Goal: Task Accomplishment & Management: Complete application form

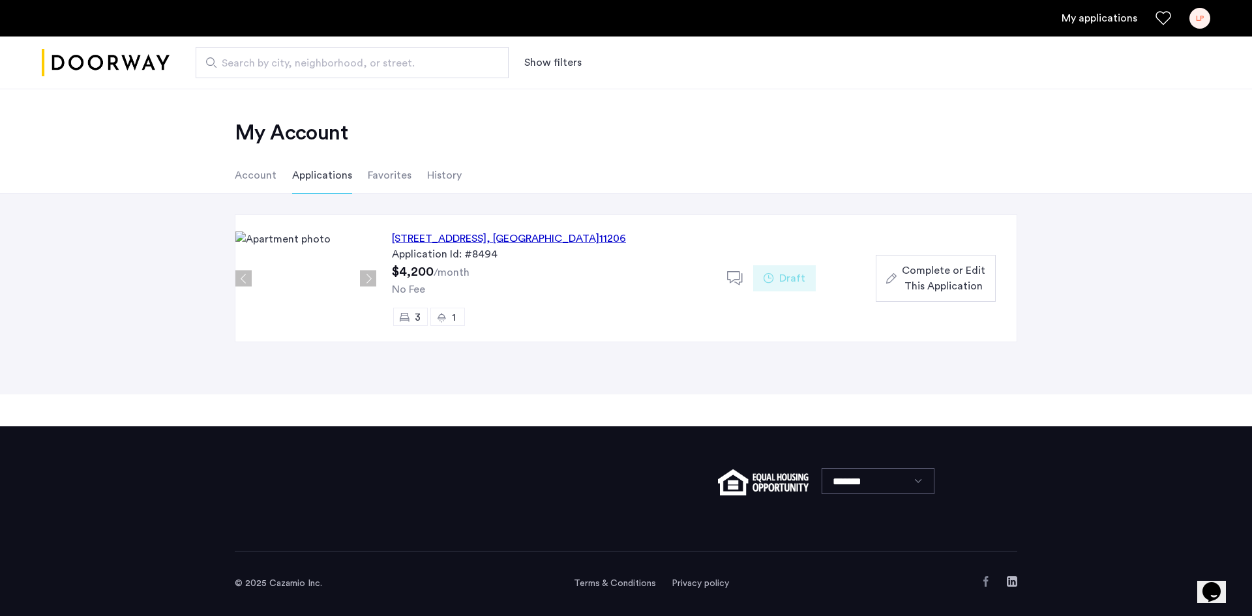
click at [903, 276] on span "Complete or Edit This Application" at bounding box center [943, 278] width 83 height 31
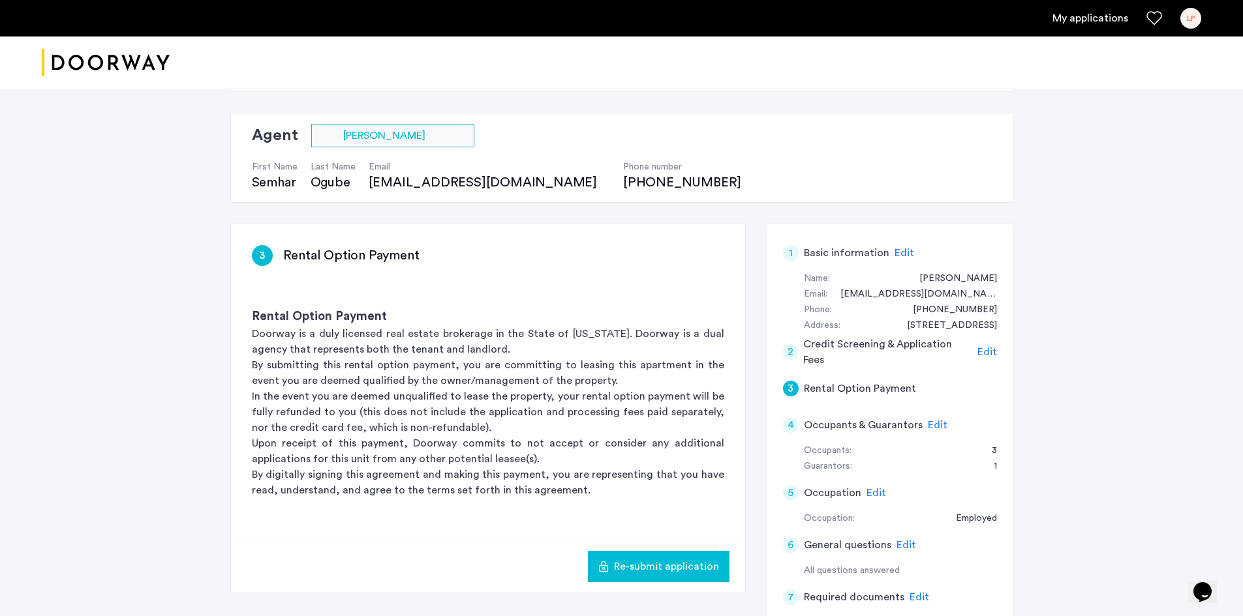
scroll to position [65, 0]
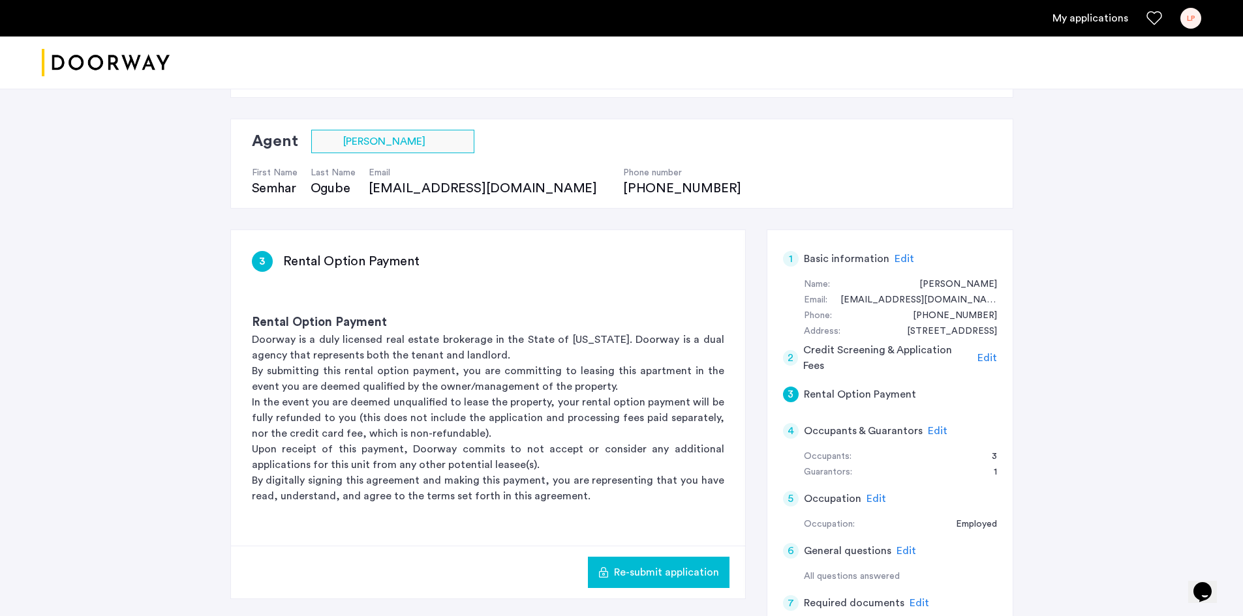
click at [1043, 393] on div "[STREET_ADDRESS] | Application Id: #8494 $4200 /month Agent Select agent × [PER…" at bounding box center [621, 469] width 1243 height 892
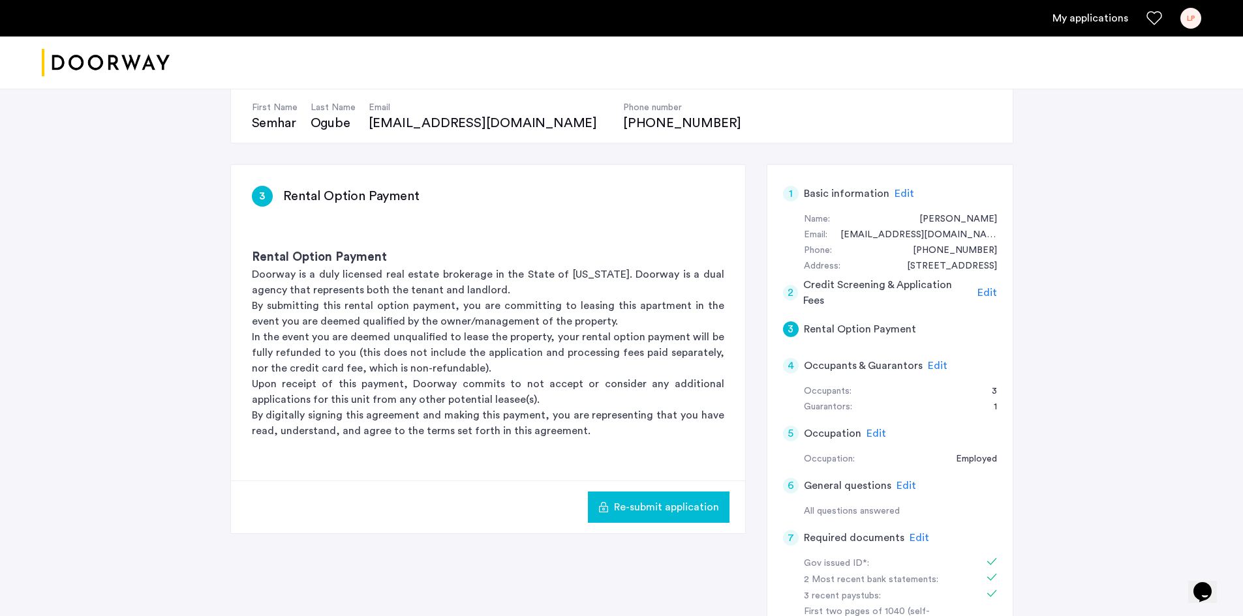
scroll to position [196, 0]
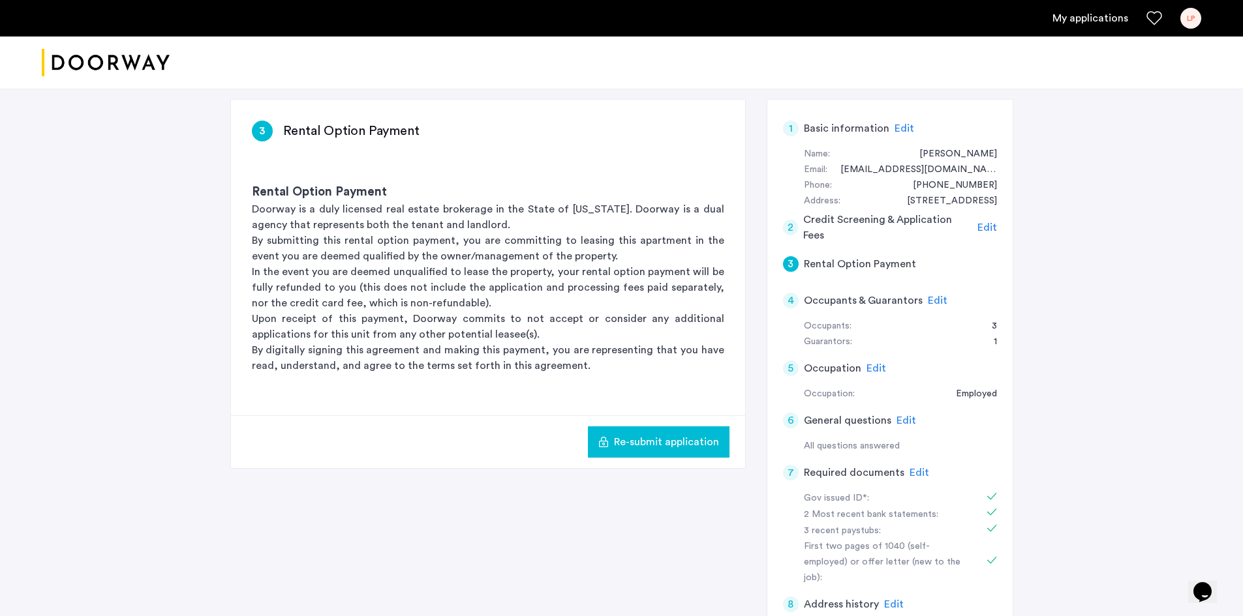
click at [913, 474] on span "Edit" at bounding box center [919, 473] width 20 height 10
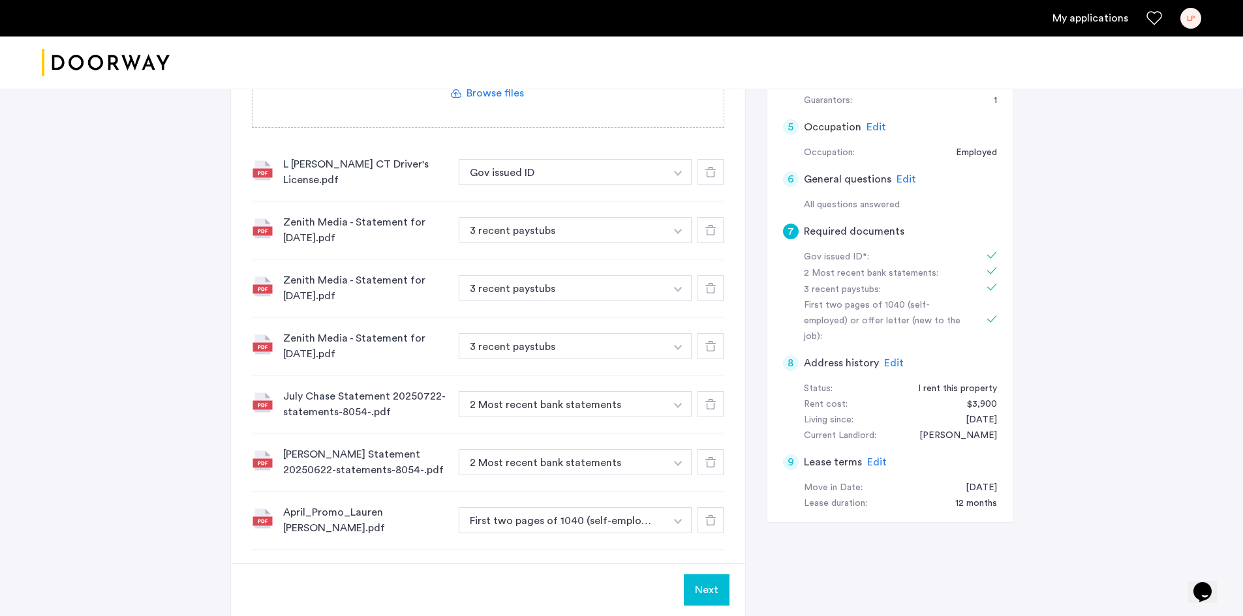
scroll to position [457, 0]
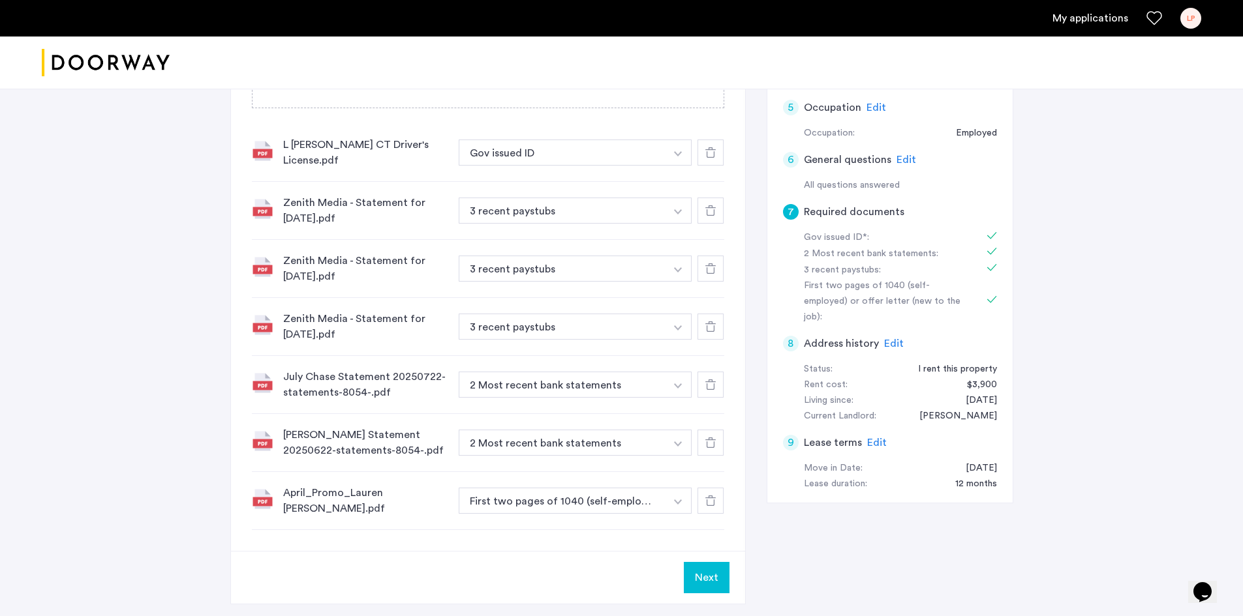
click at [707, 380] on use at bounding box center [710, 385] width 10 height 10
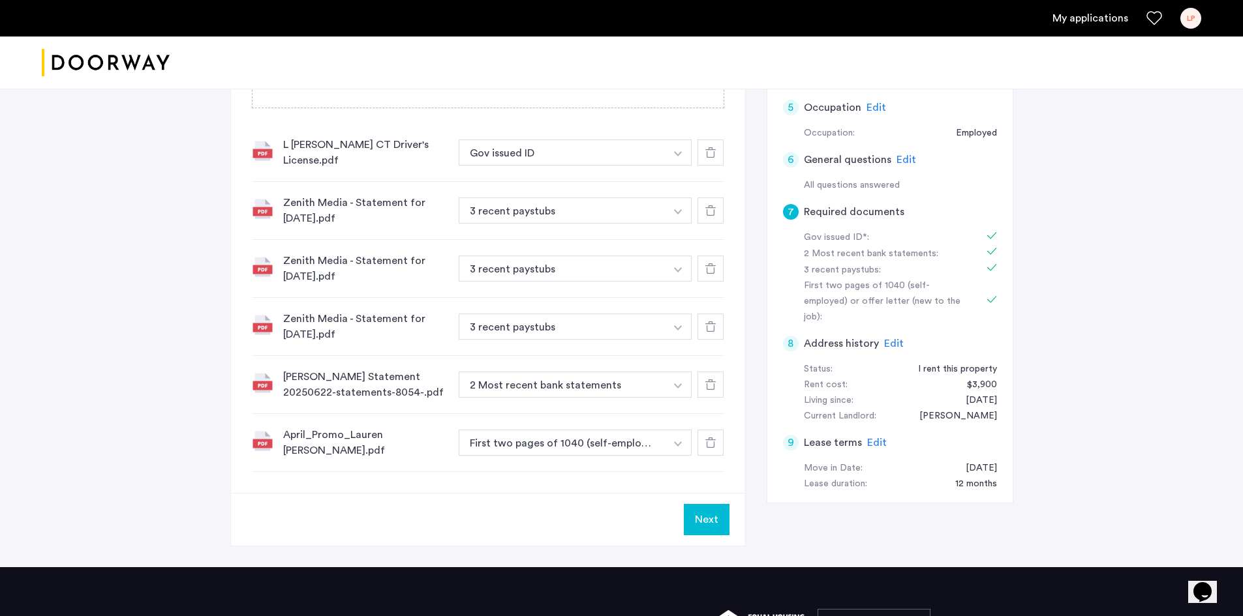
click at [701, 376] on div at bounding box center [710, 385] width 26 height 26
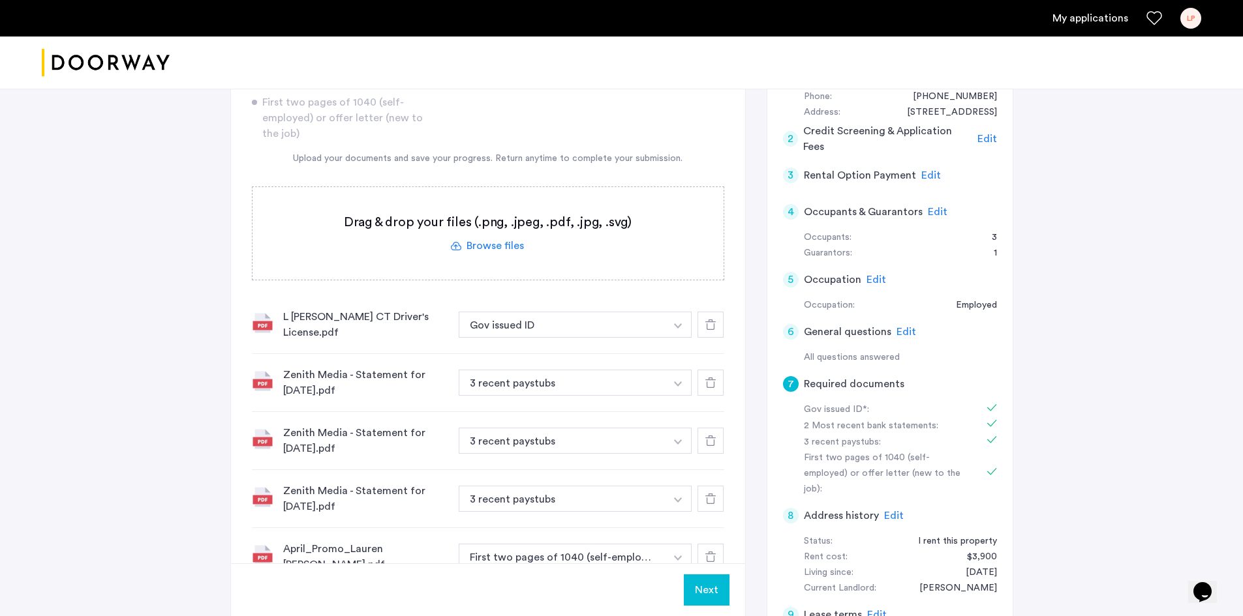
scroll to position [261, 0]
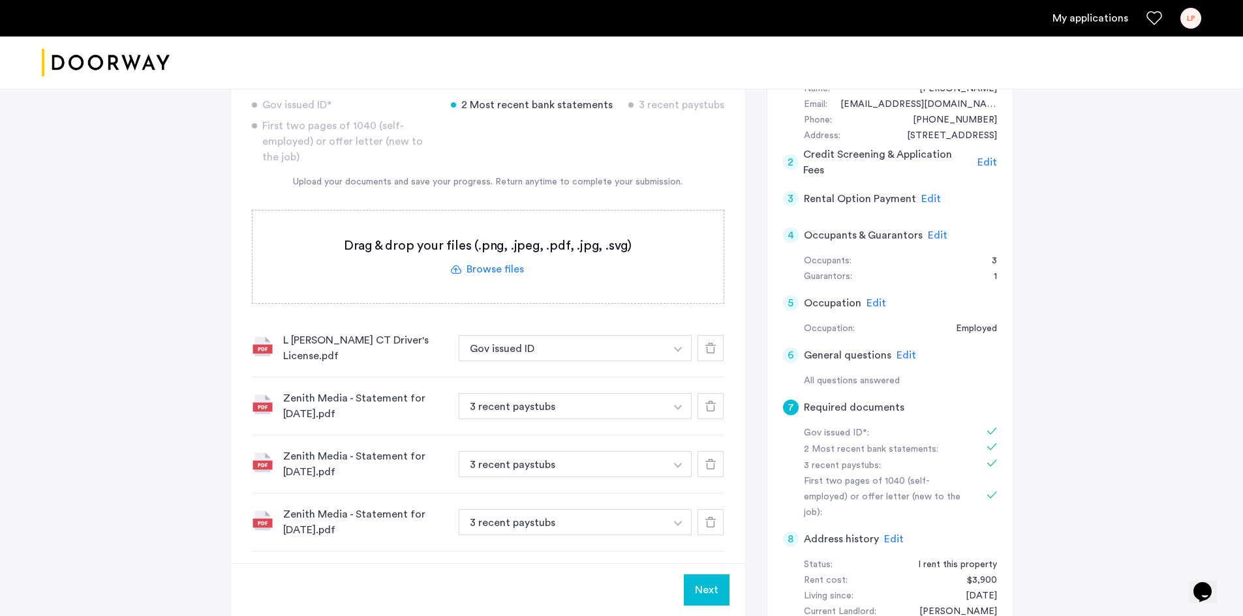
click at [478, 265] on label at bounding box center [487, 257] width 471 height 93
click at [0, 0] on input "file" at bounding box center [0, 0] width 0 height 0
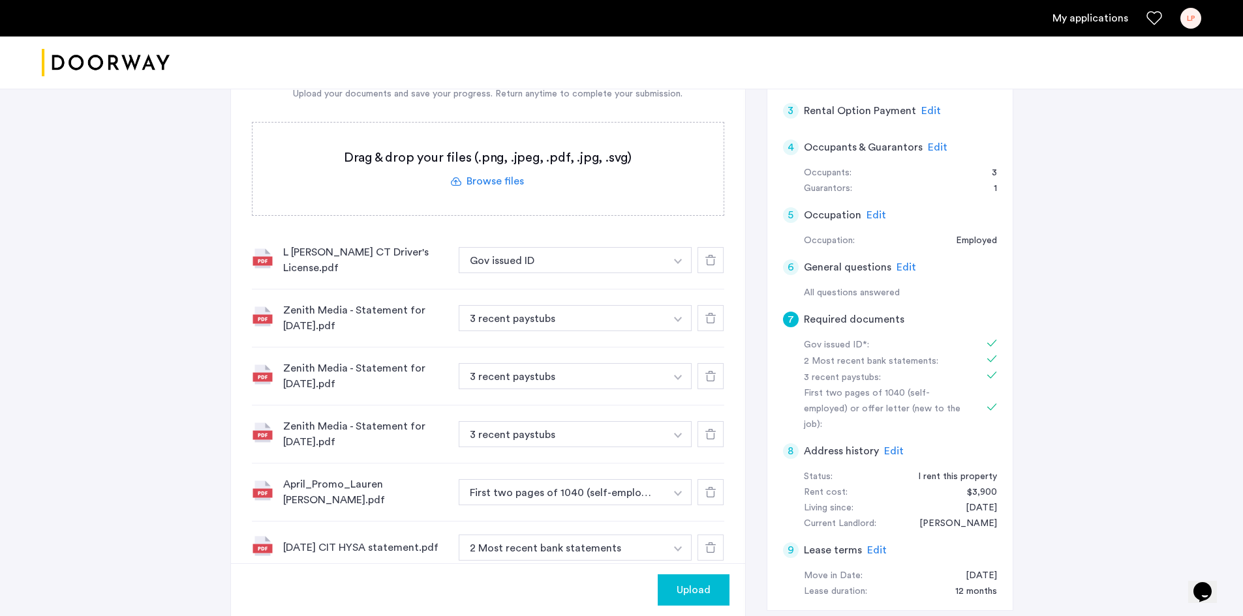
scroll to position [326, 0]
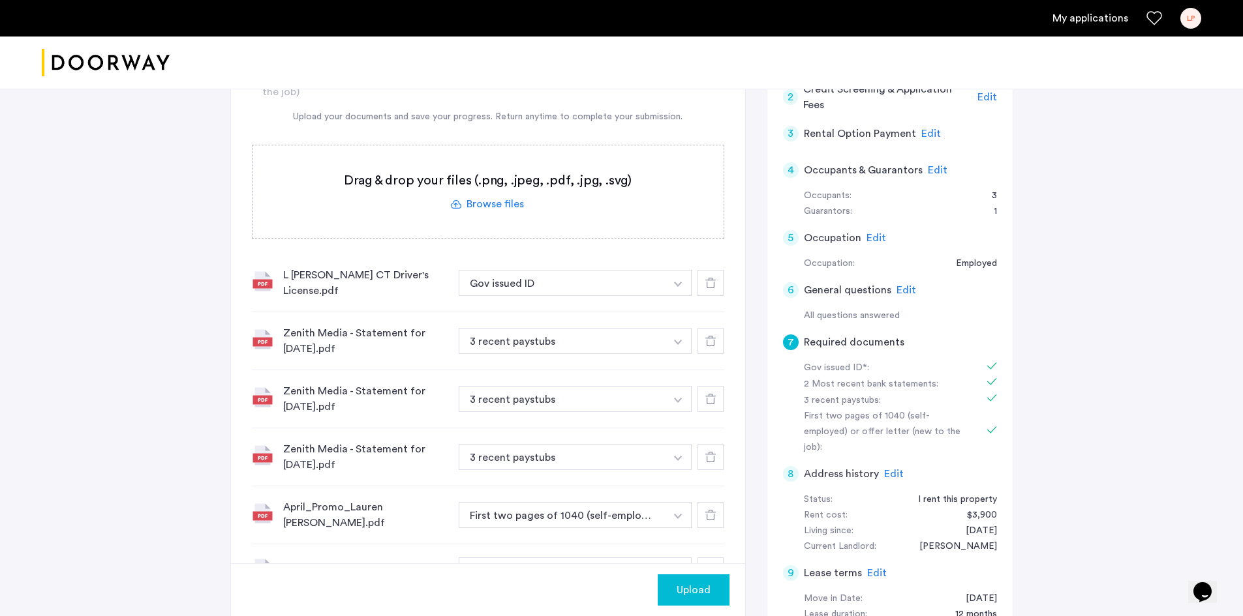
click at [467, 209] on label at bounding box center [487, 191] width 471 height 93
click at [0, 0] on input "file" at bounding box center [0, 0] width 0 height 0
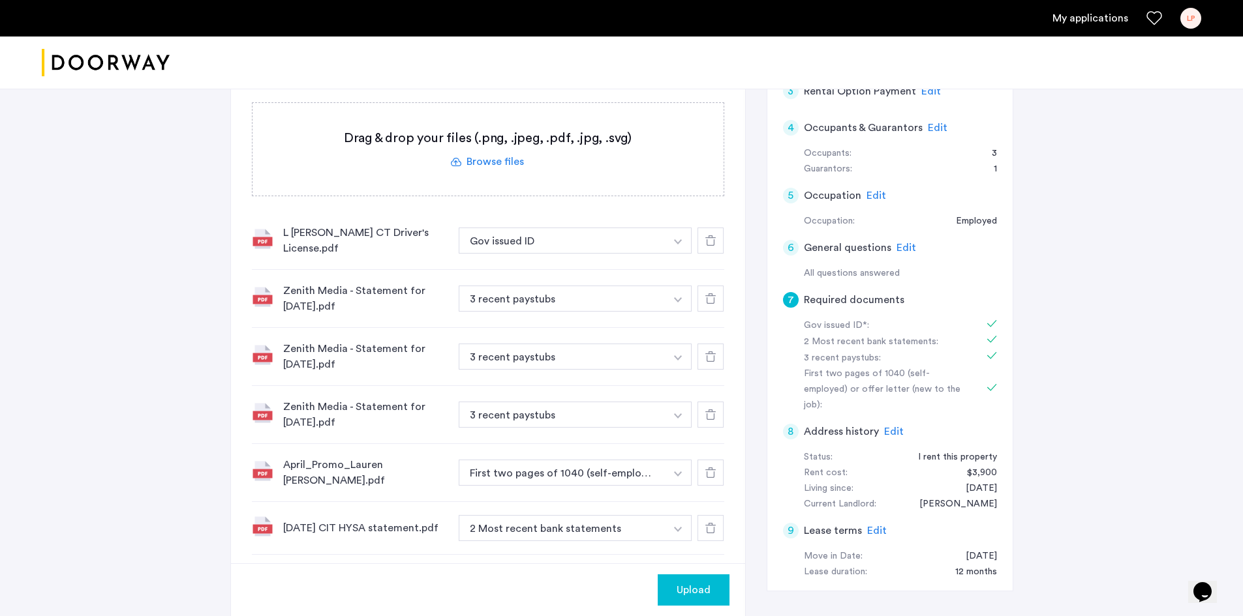
scroll to position [457, 0]
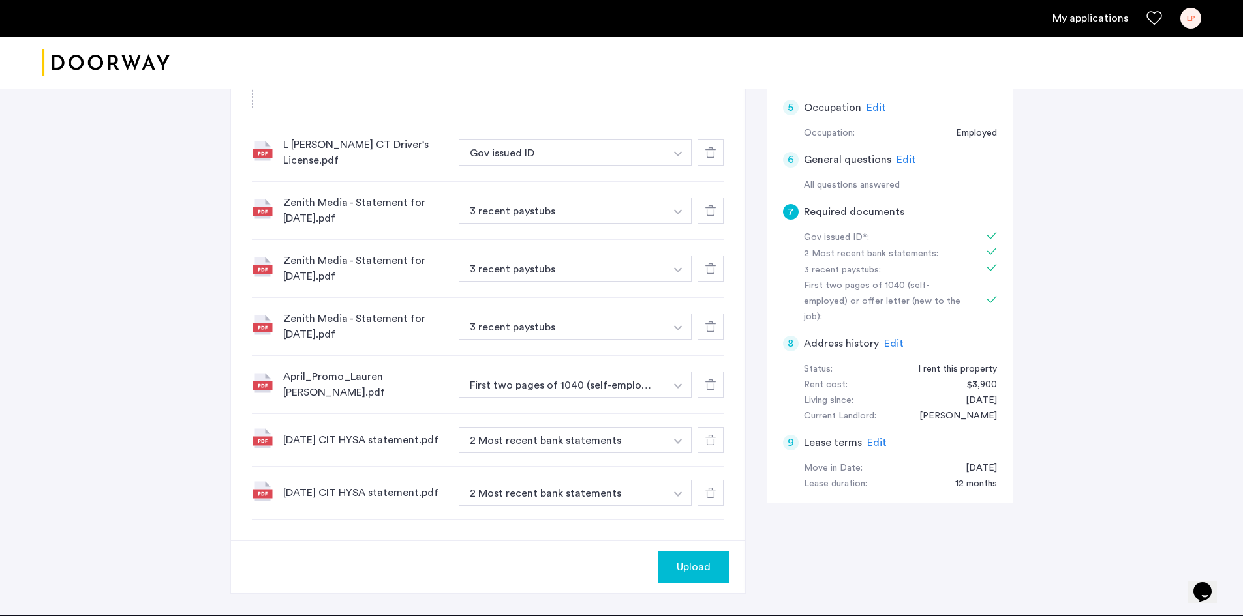
click at [714, 488] on icon at bounding box center [710, 493] width 10 height 10
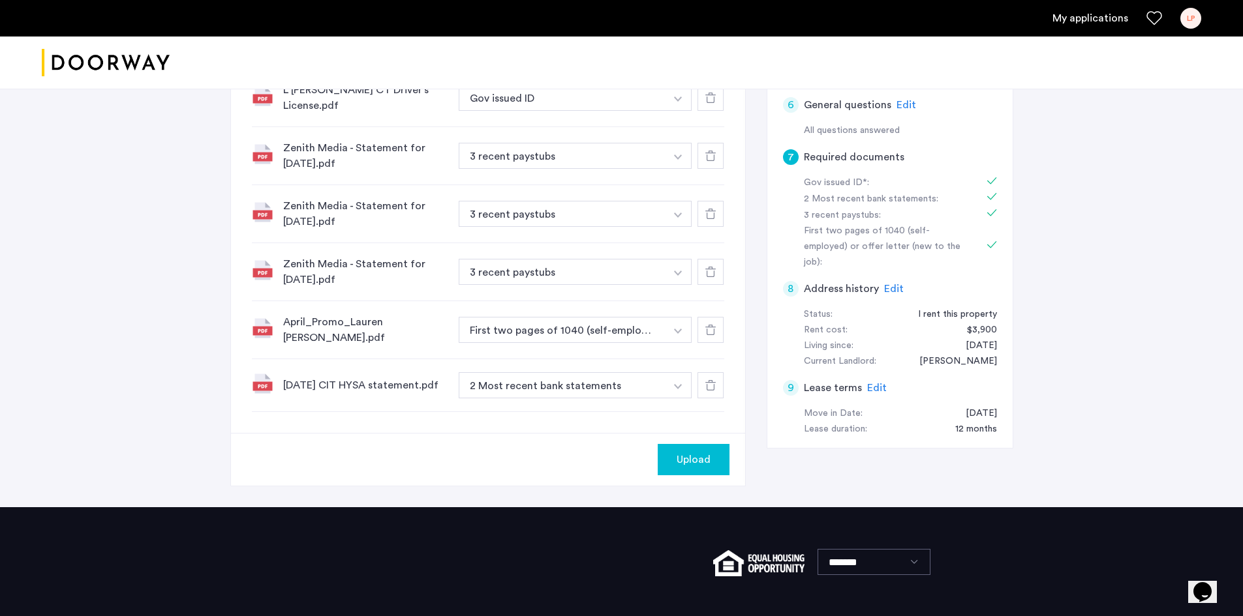
scroll to position [517, 0]
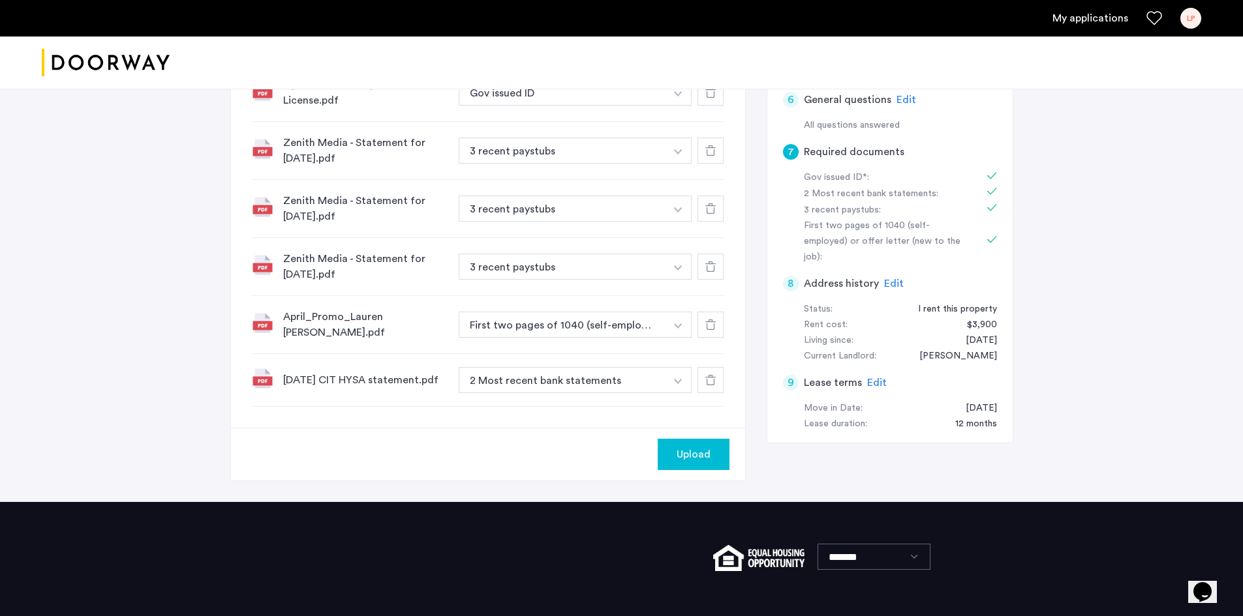
click at [693, 447] on span "Upload" at bounding box center [693, 455] width 34 height 16
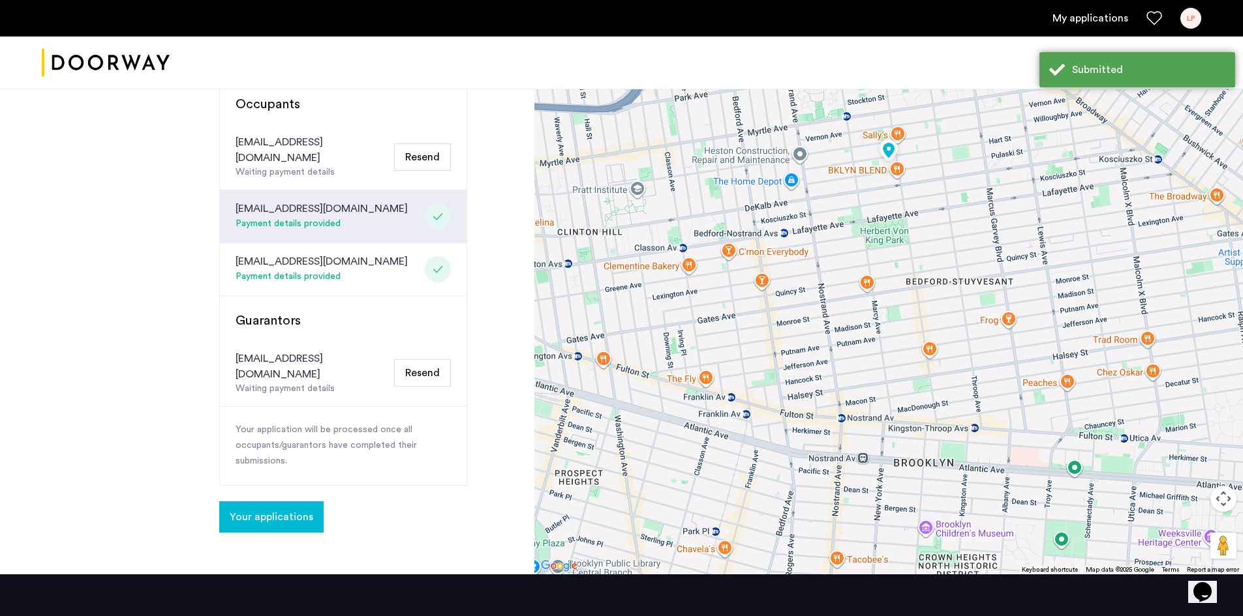
scroll to position [391, 0]
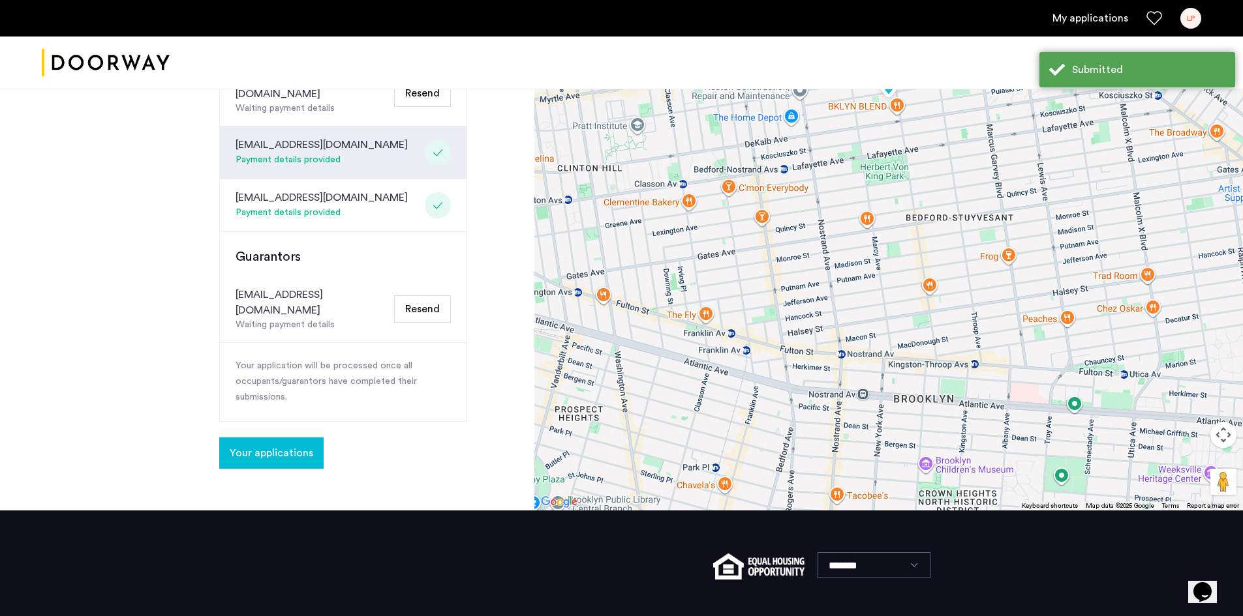
click at [277, 446] on span "Your applications" at bounding box center [271, 454] width 83 height 16
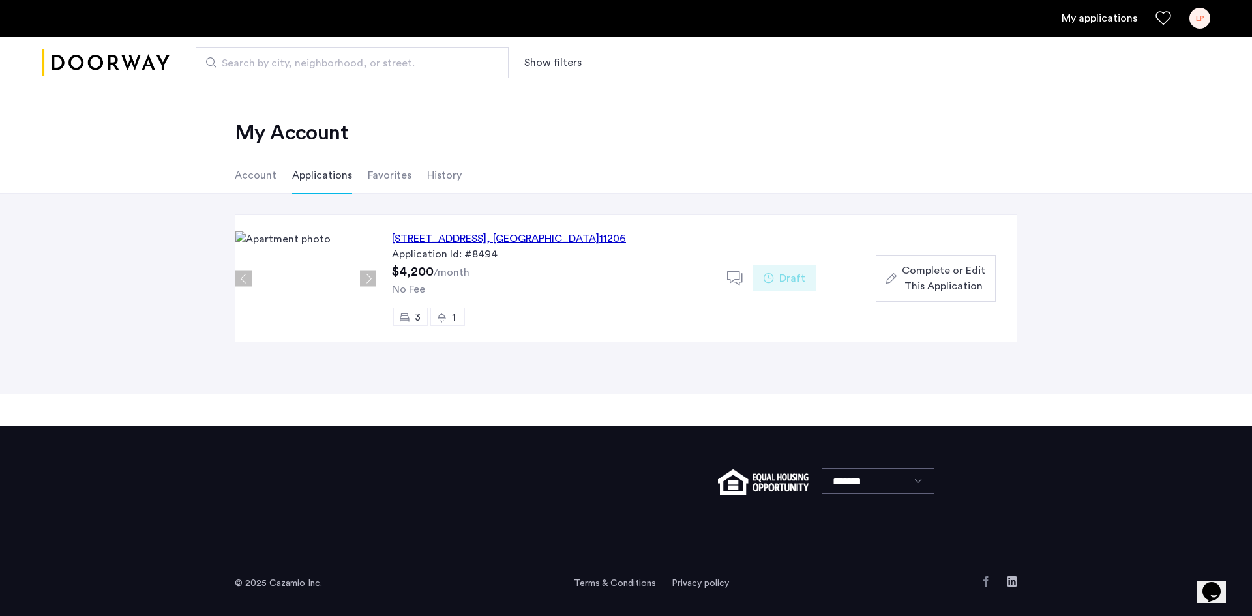
click at [945, 284] on span "Complete or Edit This Application" at bounding box center [943, 278] width 83 height 31
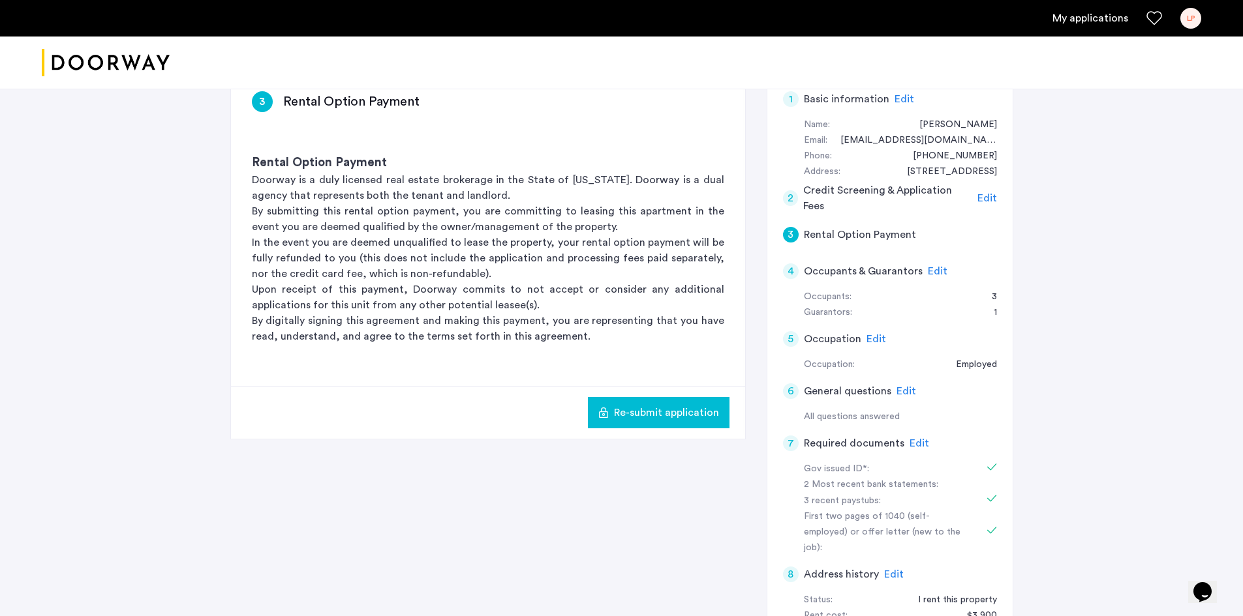
scroll to position [261, 0]
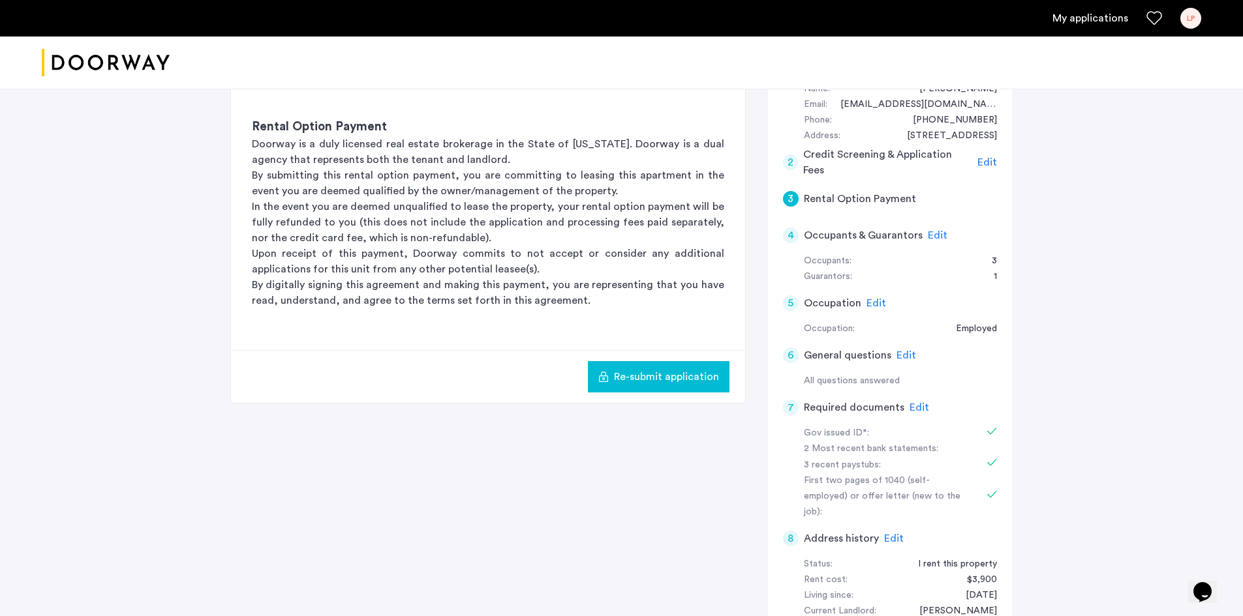
click at [917, 407] on span "Edit" at bounding box center [919, 407] width 20 height 10
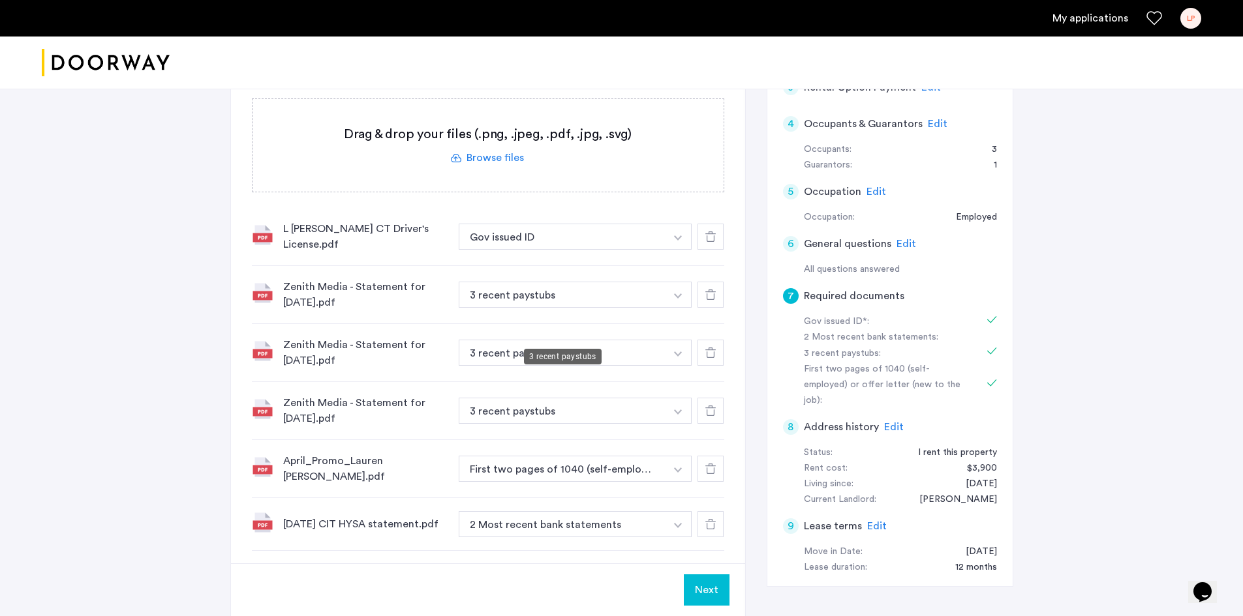
scroll to position [321, 0]
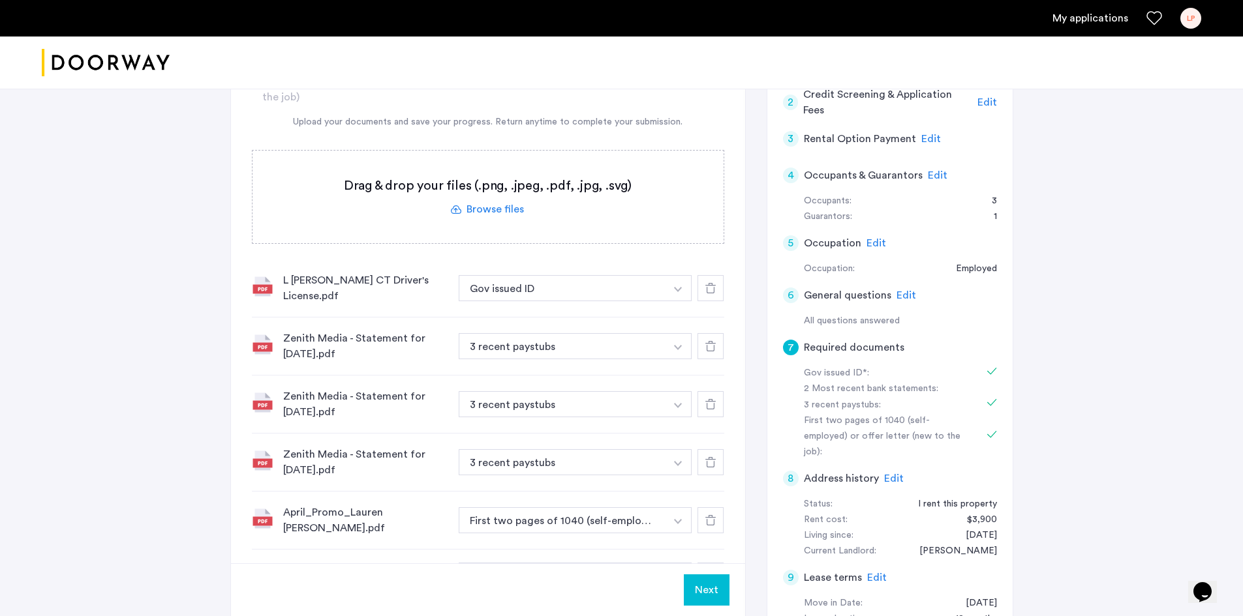
click at [470, 209] on label at bounding box center [487, 197] width 471 height 93
click at [0, 0] on input "file" at bounding box center [0, 0] width 0 height 0
click at [467, 204] on label at bounding box center [487, 197] width 471 height 93
click at [0, 0] on input "file" at bounding box center [0, 0] width 0 height 0
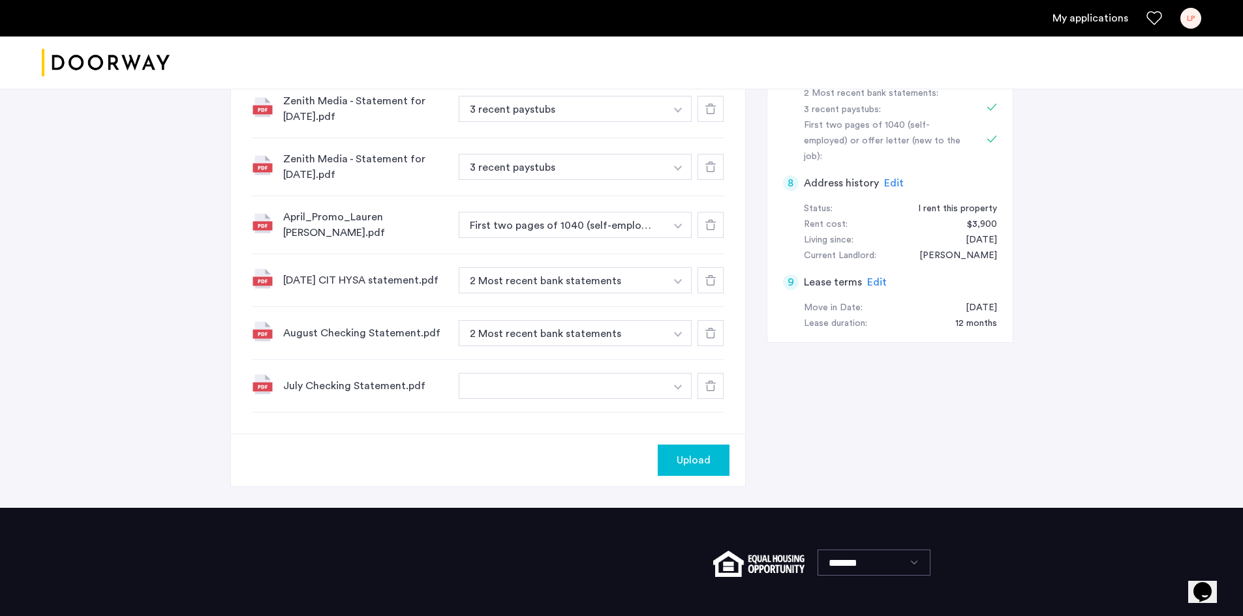
scroll to position [647, 0]
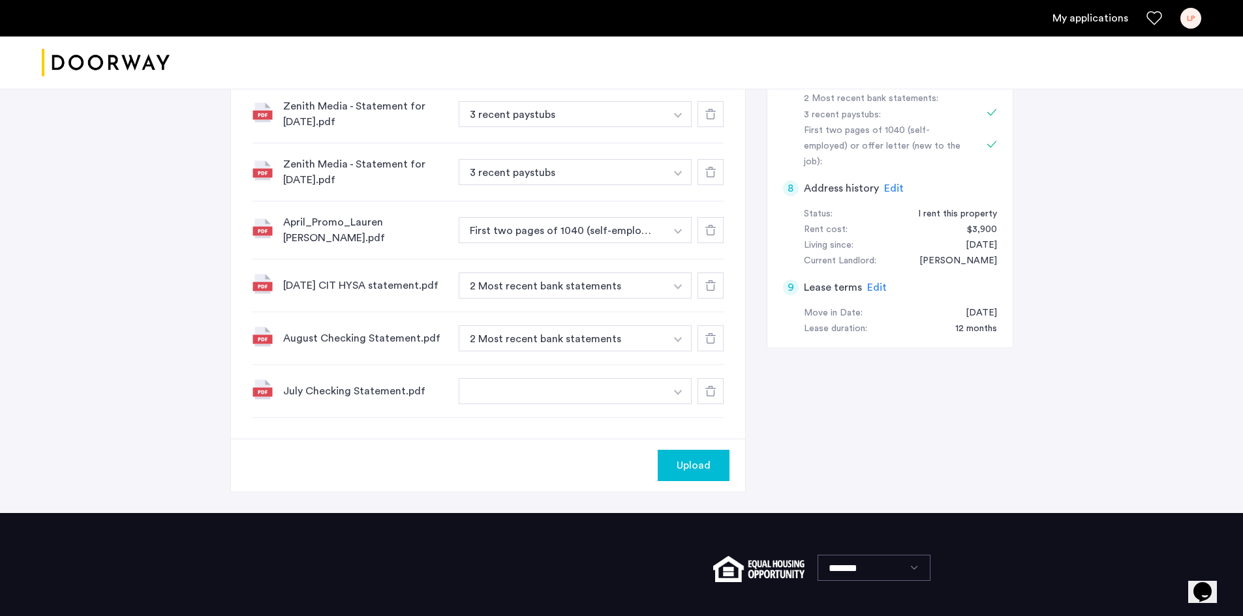
scroll to position [582, 0]
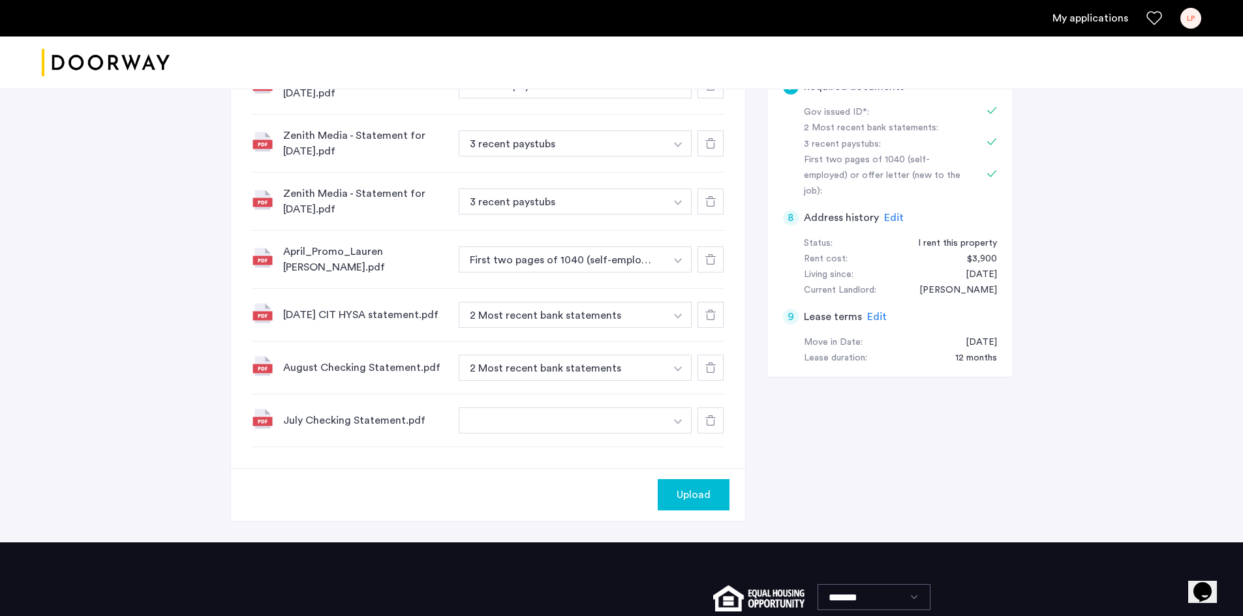
click at [682, 487] on span "Upload" at bounding box center [693, 495] width 34 height 16
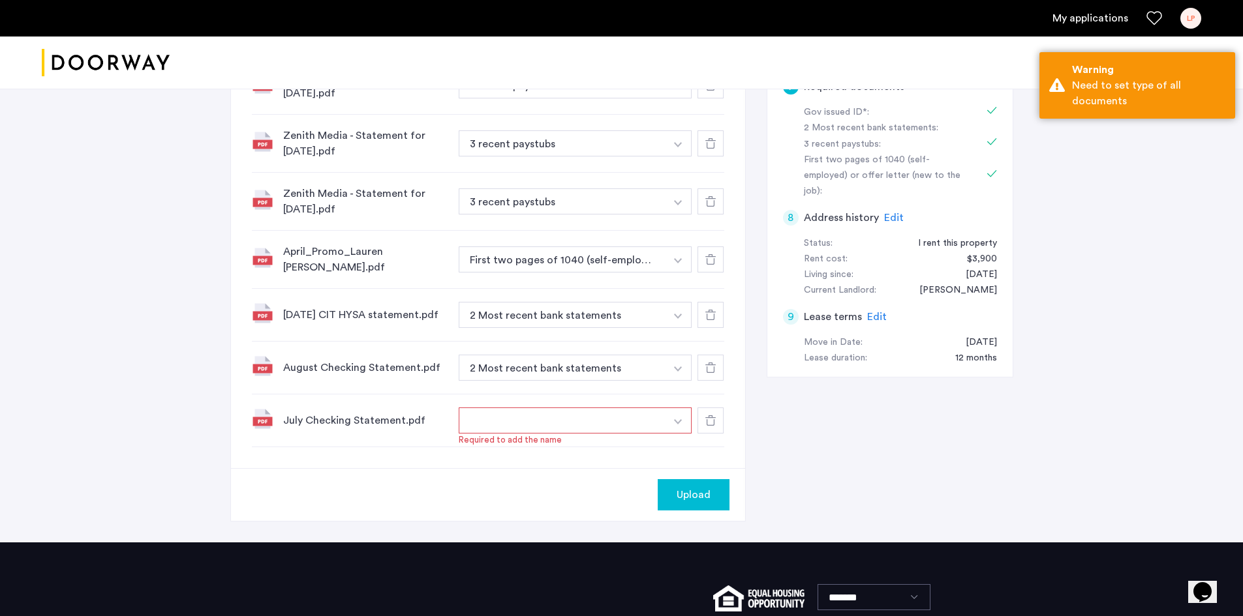
click at [600, 412] on button "button" at bounding box center [562, 421] width 207 height 26
click at [671, 408] on button "button" at bounding box center [678, 421] width 27 height 26
click at [676, 408] on button "button" at bounding box center [678, 421] width 27 height 26
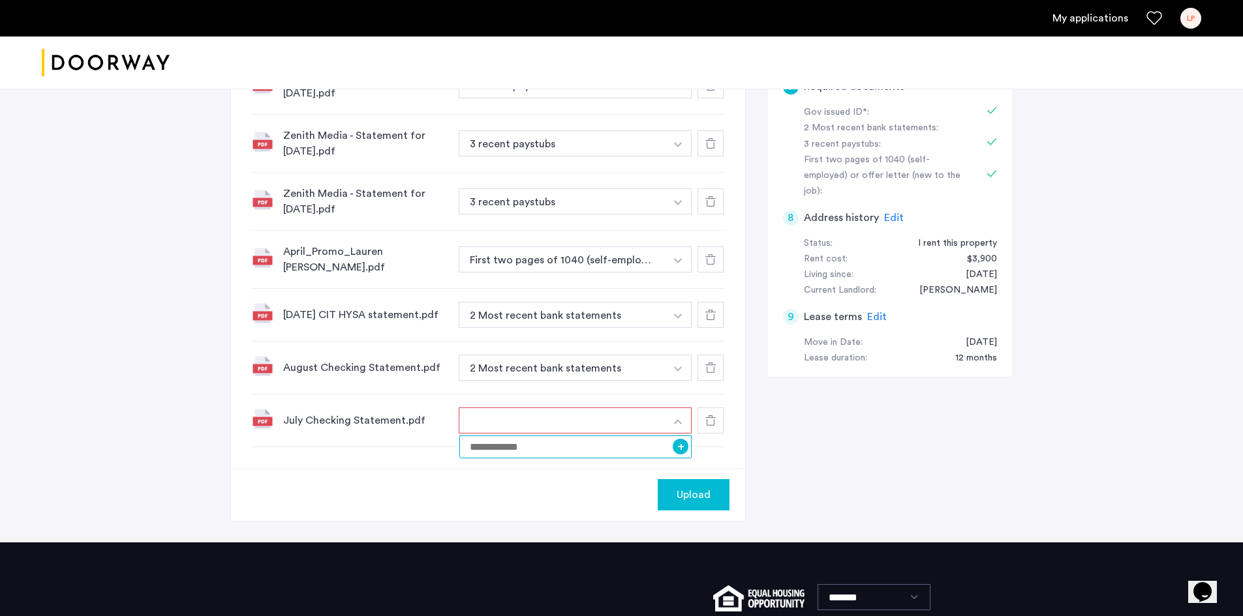
click at [515, 440] on input at bounding box center [575, 447] width 233 height 23
type input "*"
click at [676, 40] on button "button" at bounding box center [678, 27] width 27 height 26
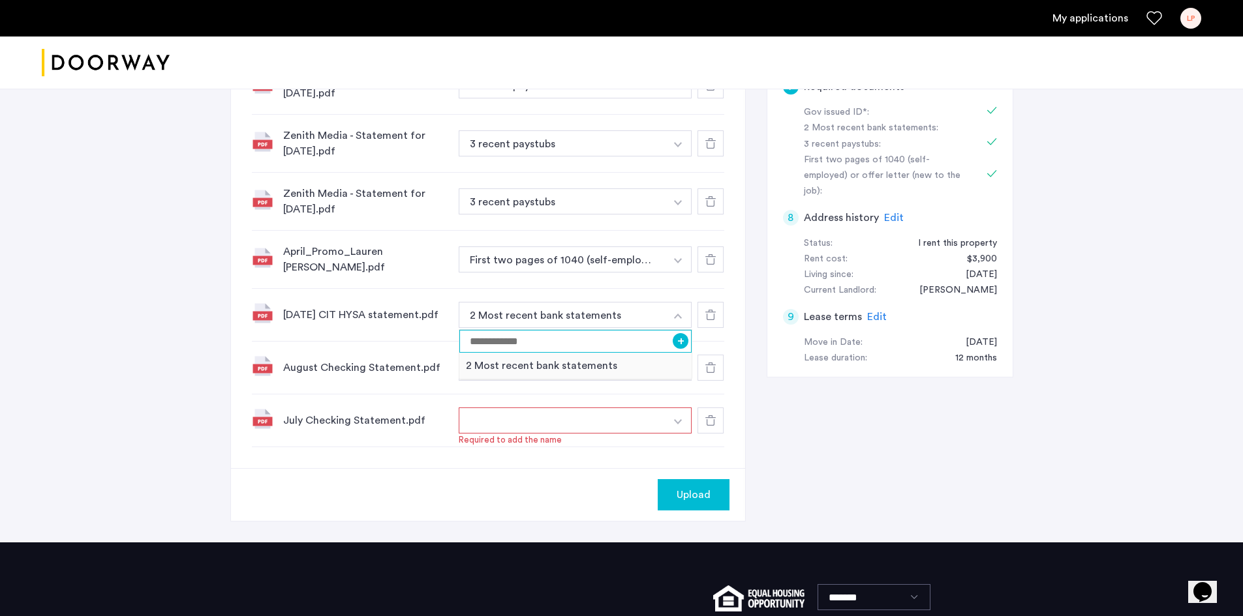
click at [467, 330] on input at bounding box center [575, 341] width 233 height 23
type input "**********"
click at [683, 333] on button "+" at bounding box center [681, 341] width 16 height 16
click at [526, 408] on button "button" at bounding box center [562, 421] width 207 height 26
click at [526, 421] on button "button" at bounding box center [562, 421] width 207 height 26
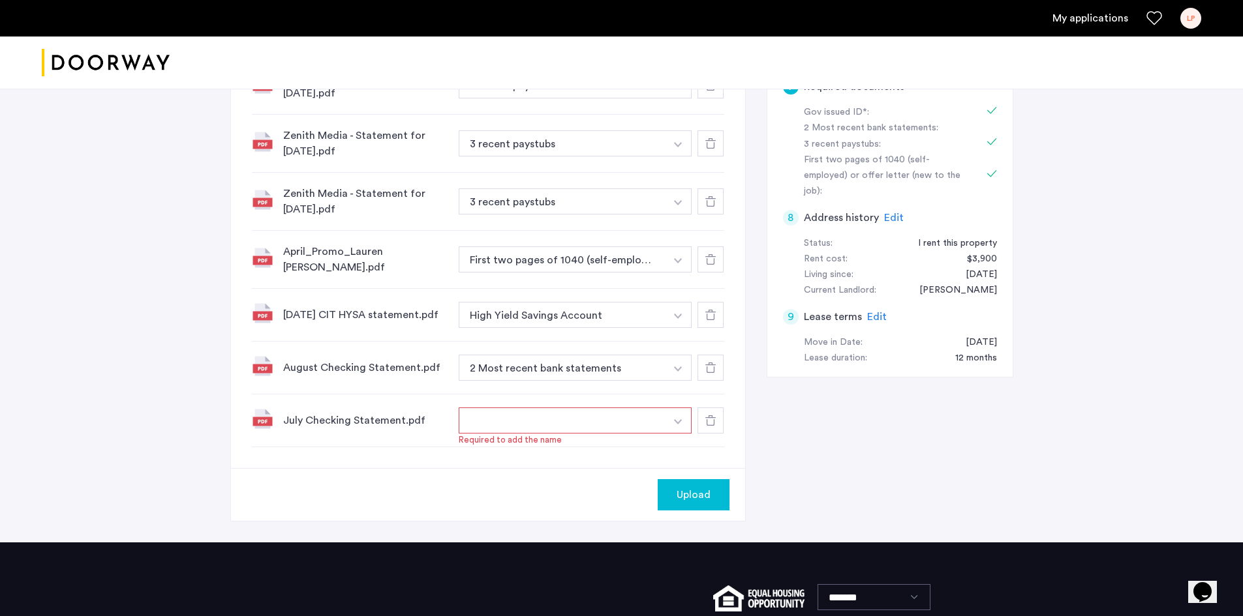
click at [680, 419] on img "button" at bounding box center [678, 421] width 8 height 5
click at [547, 466] on div "2 Most recent bank statements" at bounding box center [575, 472] width 233 height 27
click at [703, 491] on span "Upload" at bounding box center [693, 495] width 34 height 16
